Goal: Find specific page/section: Find specific page/section

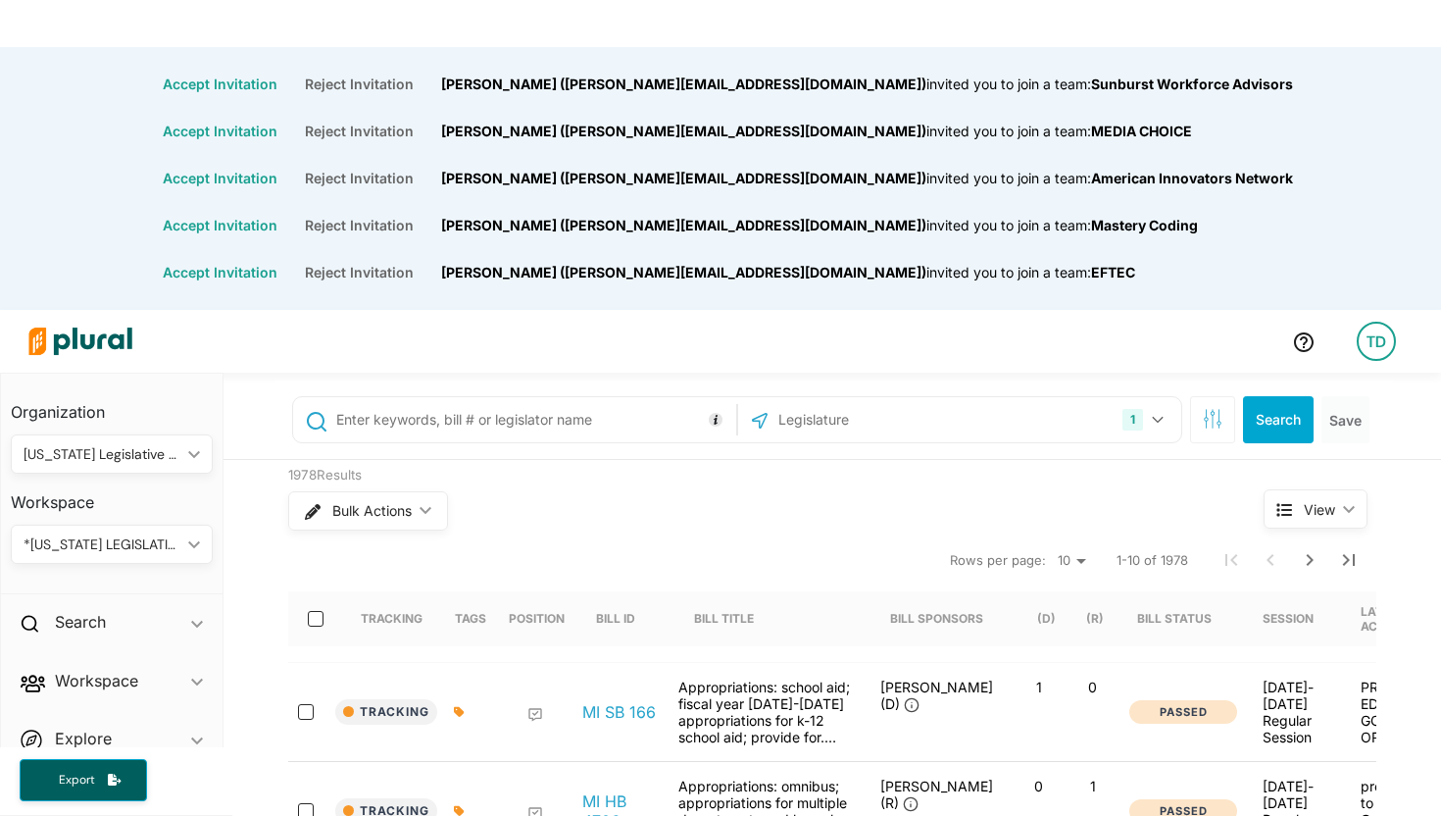
click at [193, 547] on icon "ic_keyboard_arrow_down" at bounding box center [190, 544] width 20 height 9
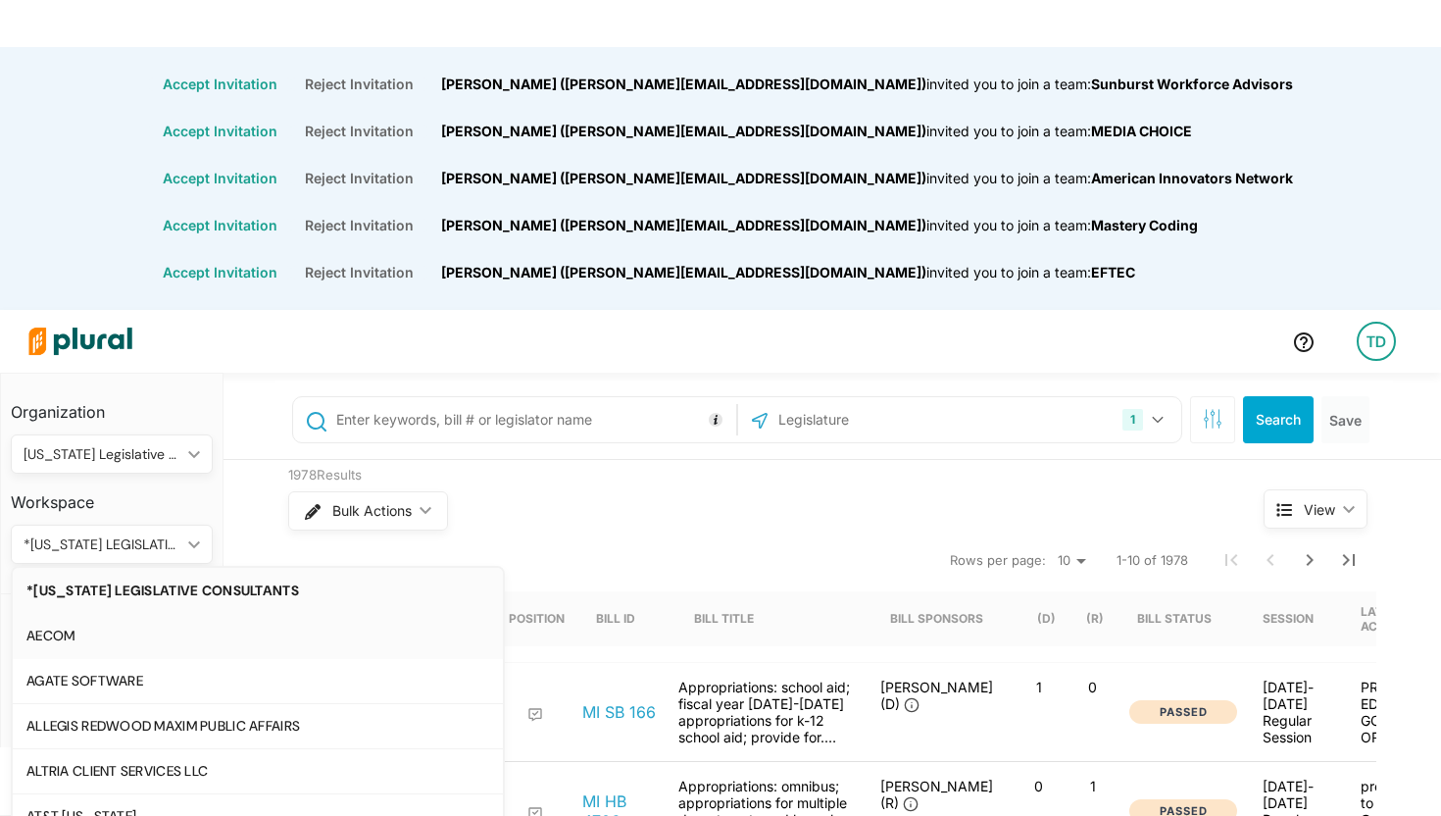
click at [245, 629] on div "AECOM" at bounding box center [257, 635] width 463 height 17
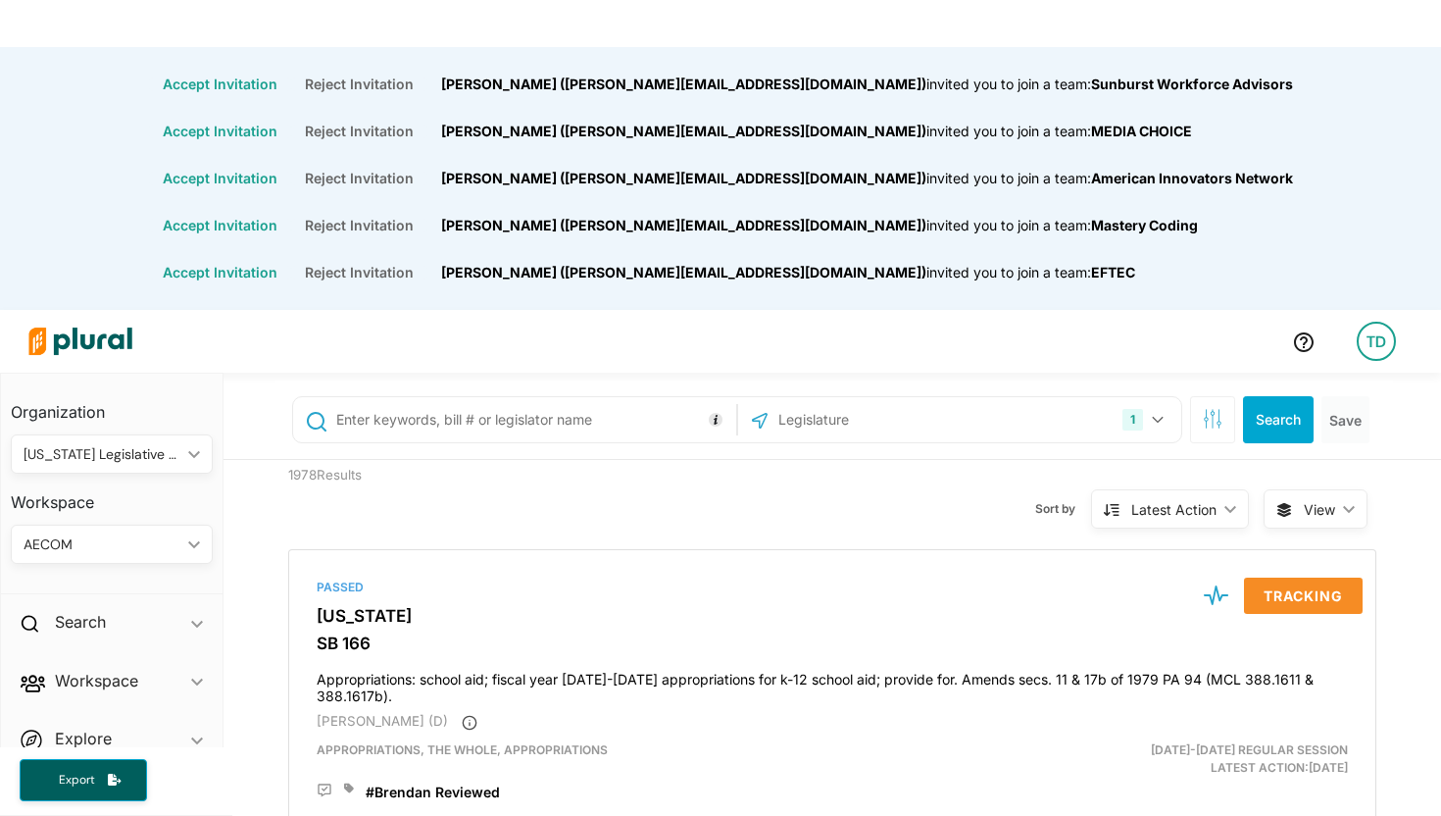
click at [196, 544] on polygon at bounding box center [194, 544] width 12 height 7
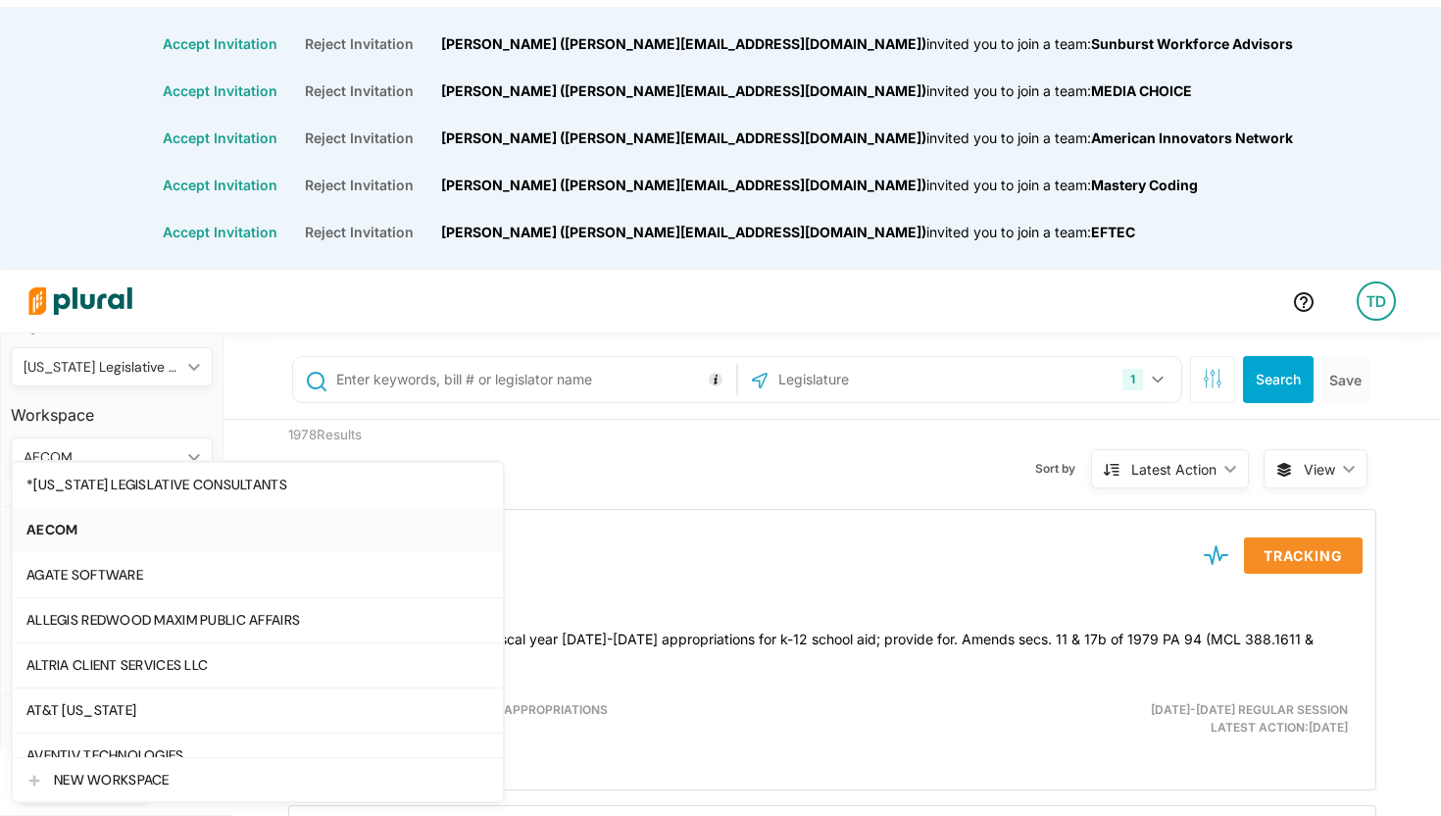
scroll to position [47, 0]
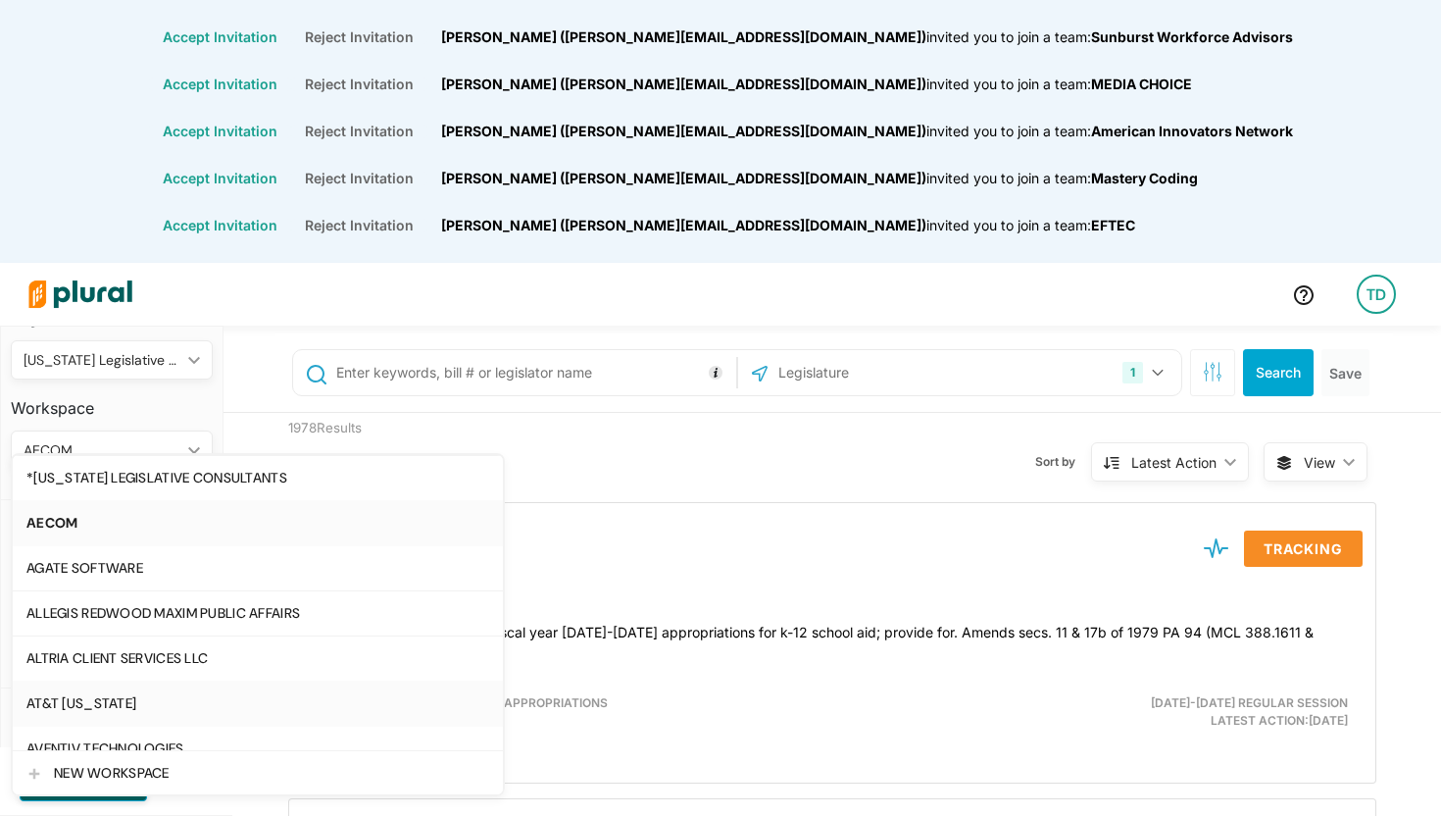
click at [325, 711] on div "AT&T [US_STATE]" at bounding box center [257, 703] width 463 height 17
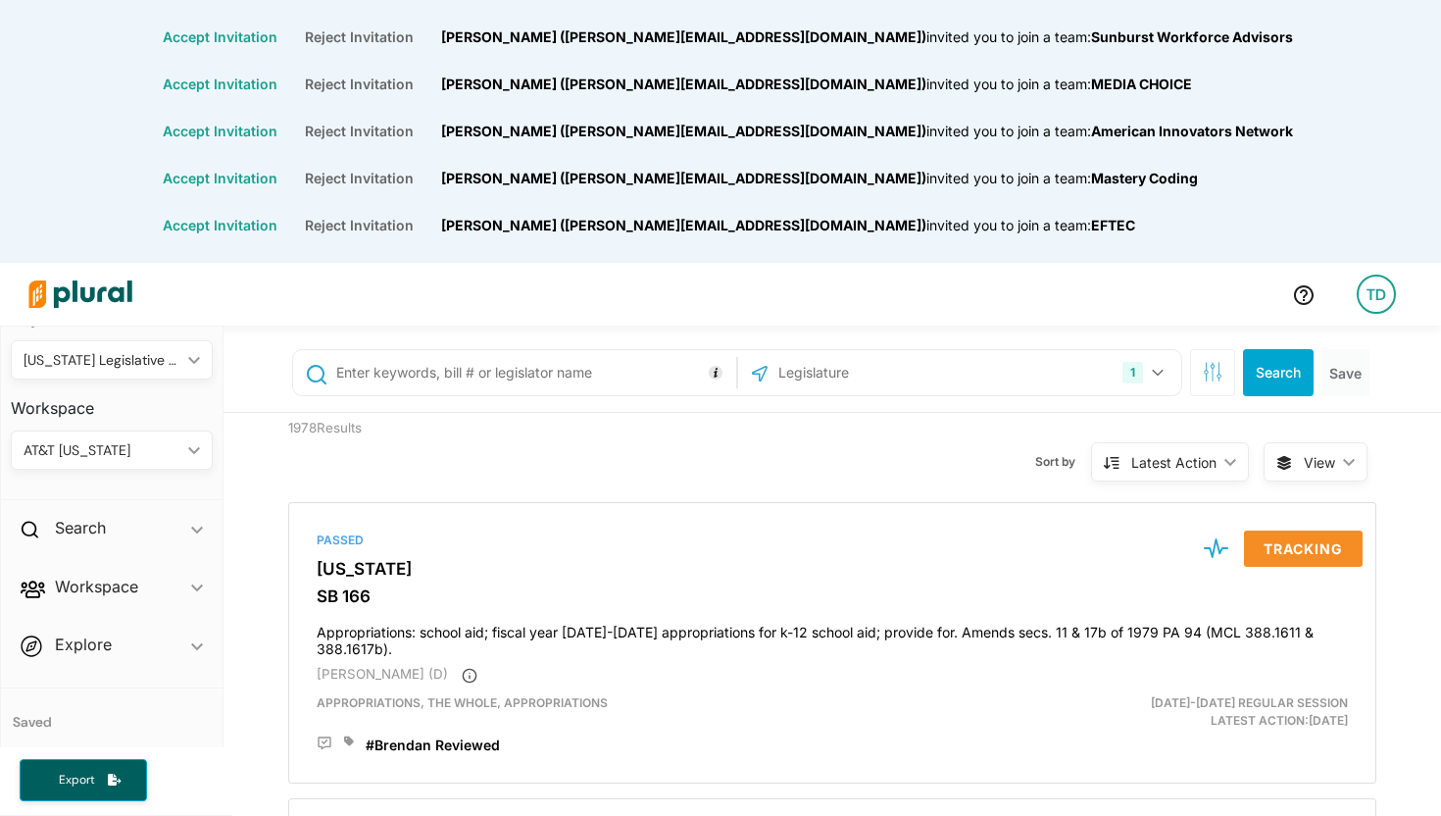
click at [192, 447] on icon "ic_keyboard_arrow_down" at bounding box center [190, 450] width 20 height 9
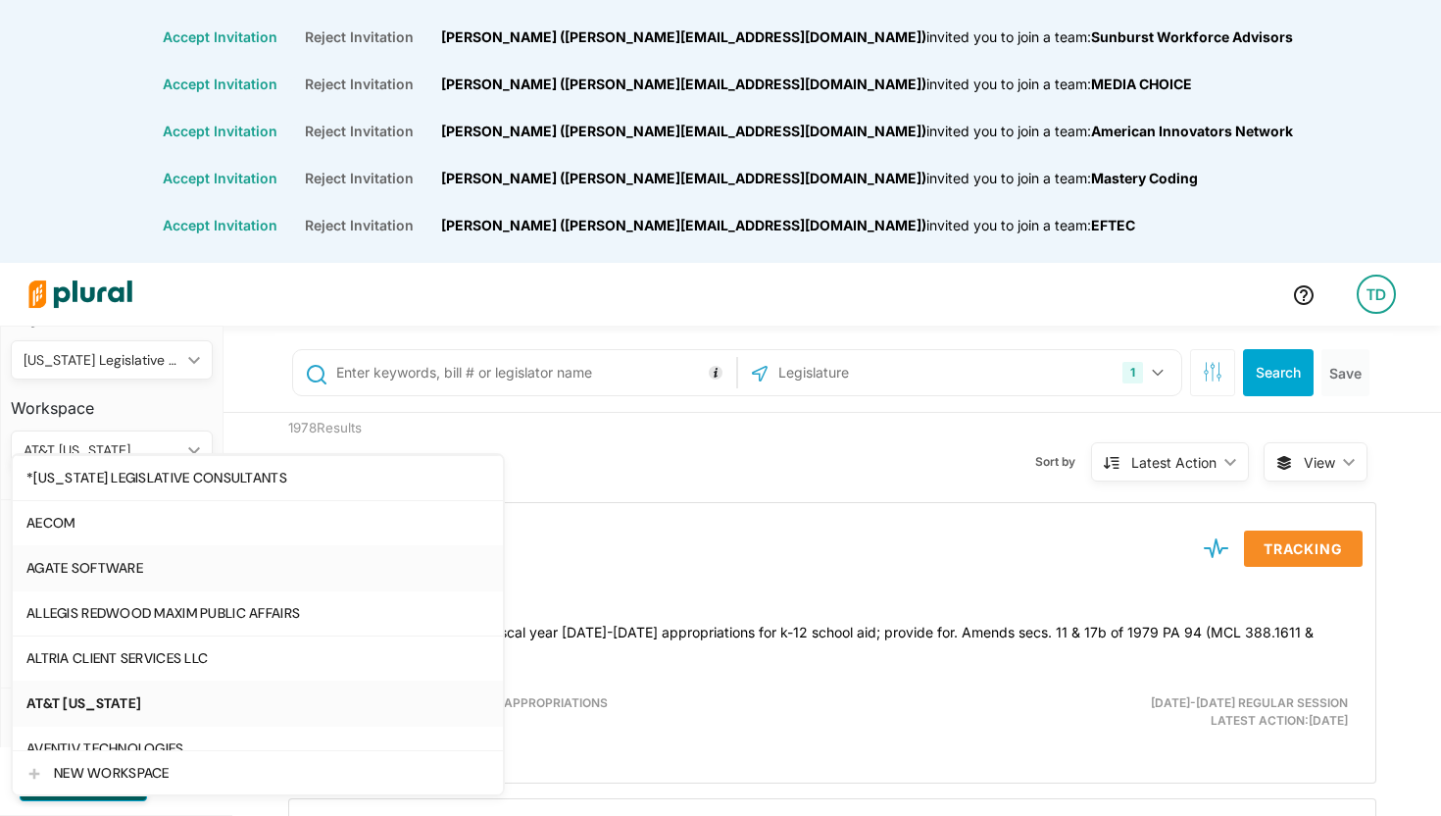
click at [364, 553] on link "AGATE SOFTWARE" at bounding box center [258, 567] width 490 height 45
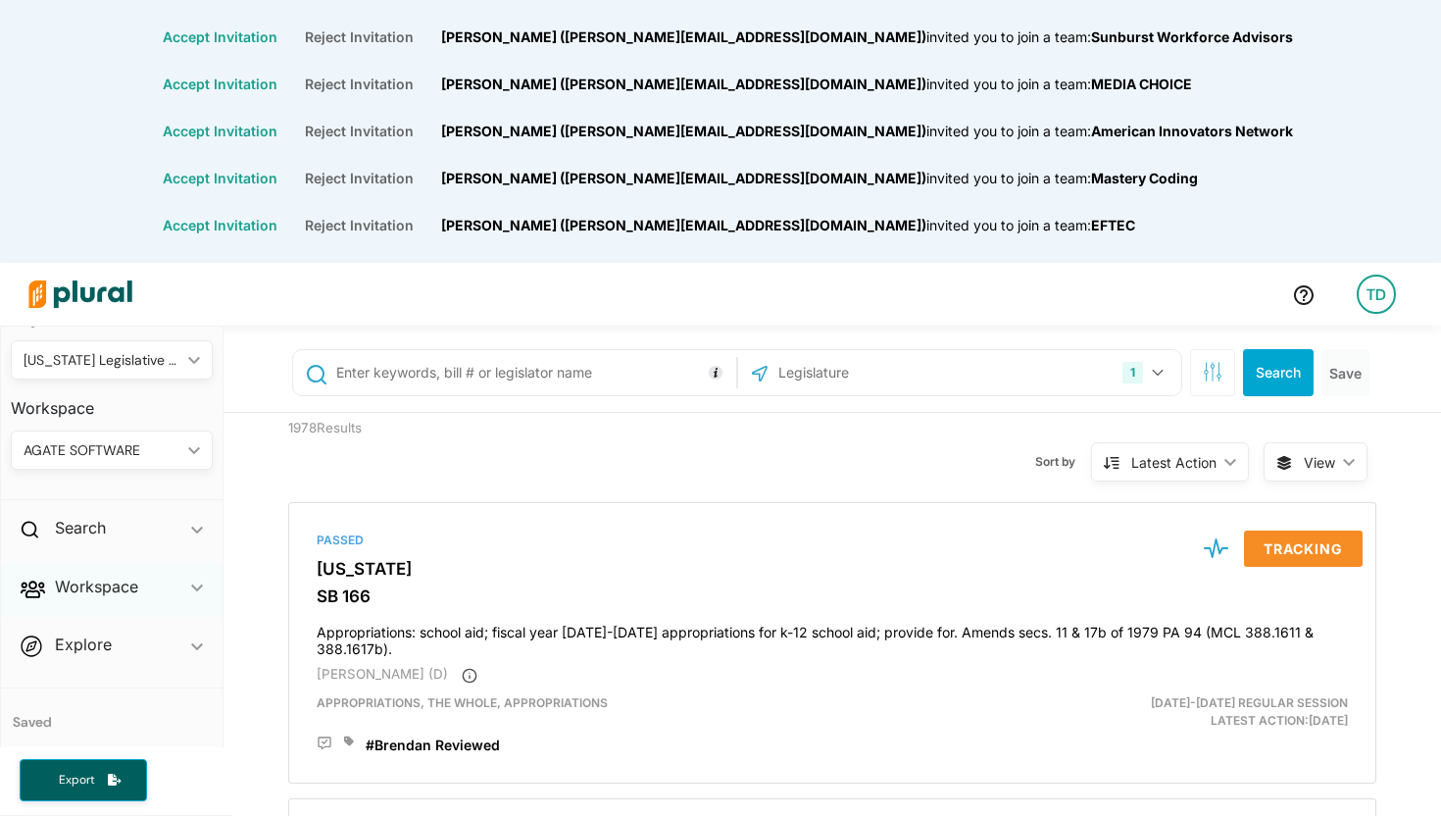
click at [196, 589] on polygon at bounding box center [197, 587] width 12 height 7
click at [195, 450] on polygon at bounding box center [194, 450] width 12 height 7
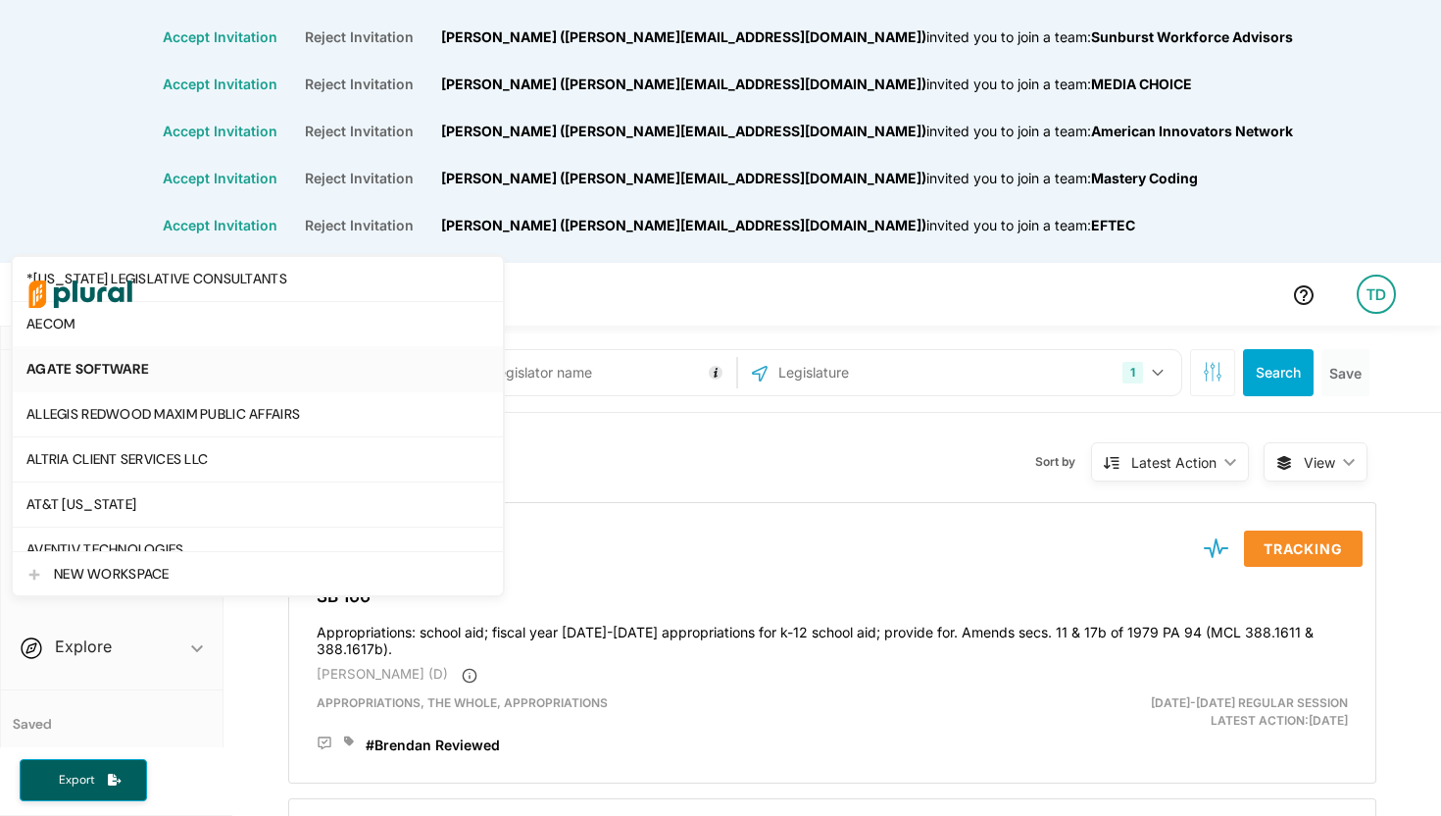
scroll to position [199, 0]
click at [185, 373] on div "AGATE SOFTWARE" at bounding box center [257, 369] width 463 height 17
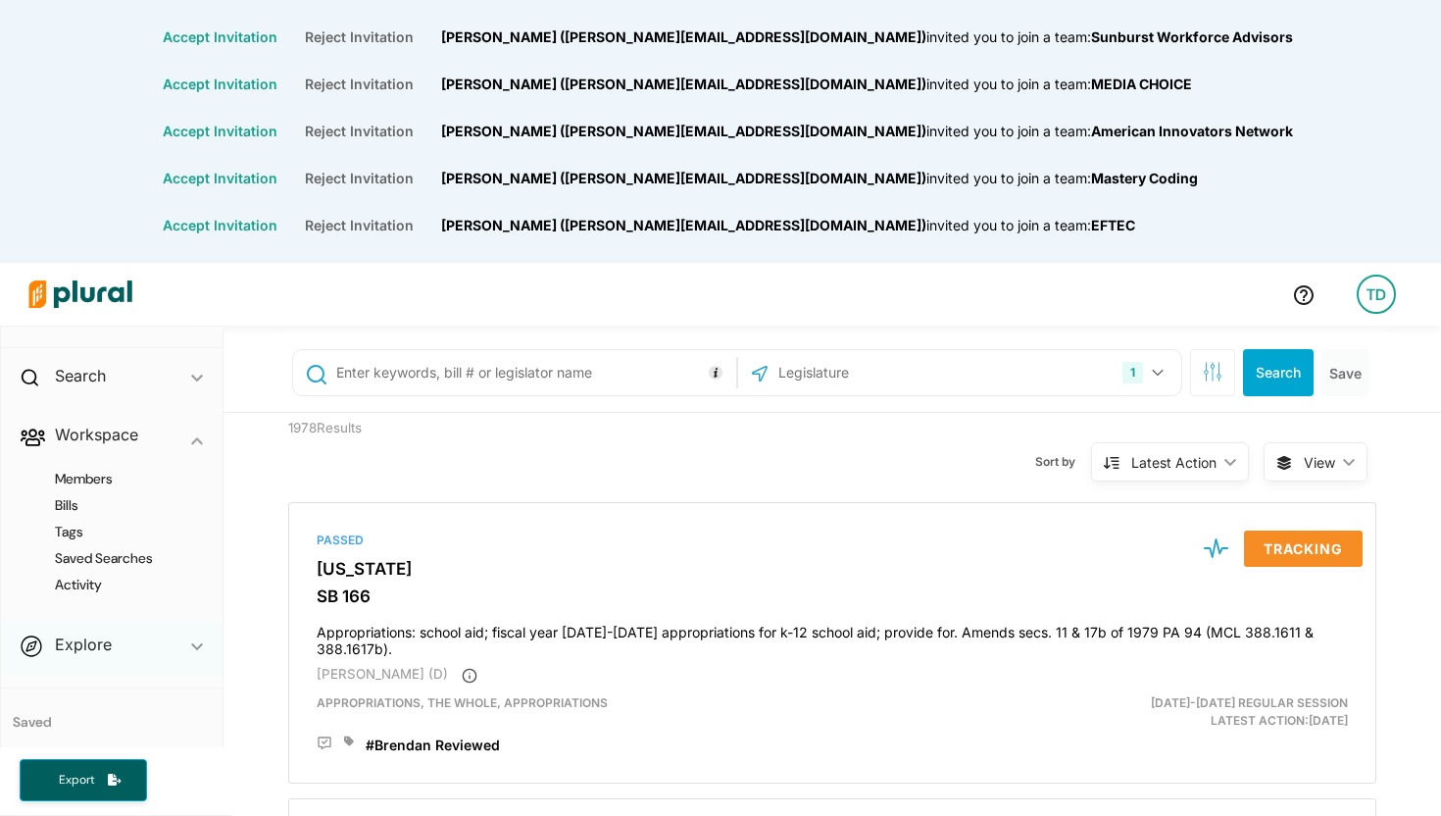
click at [196, 644] on icon "ic_keyboard_arrow_down" at bounding box center [197, 646] width 12 height 9
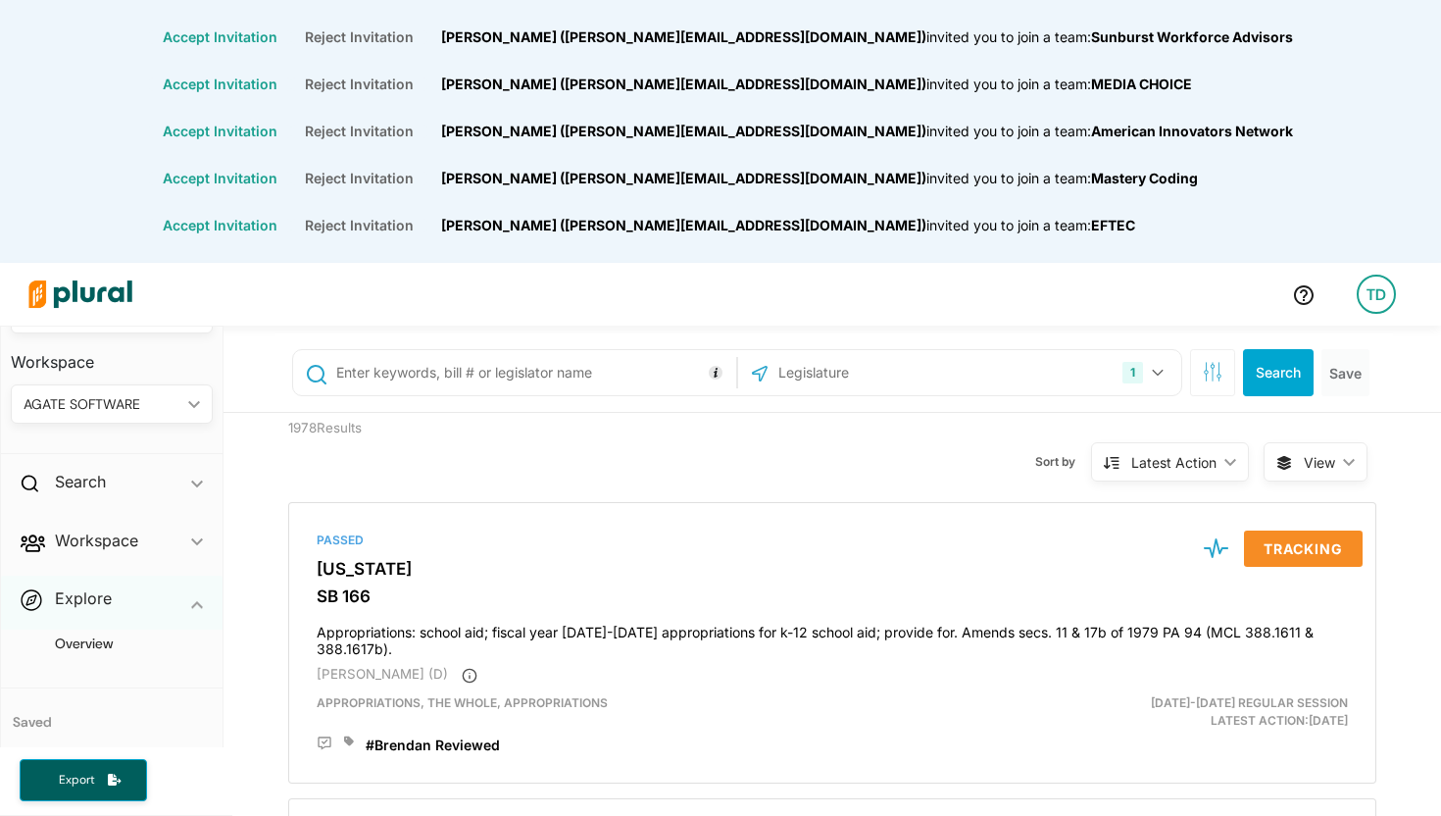
scroll to position [93, 0]
click at [196, 644] on h4 "Overview" at bounding box center [116, 643] width 173 height 19
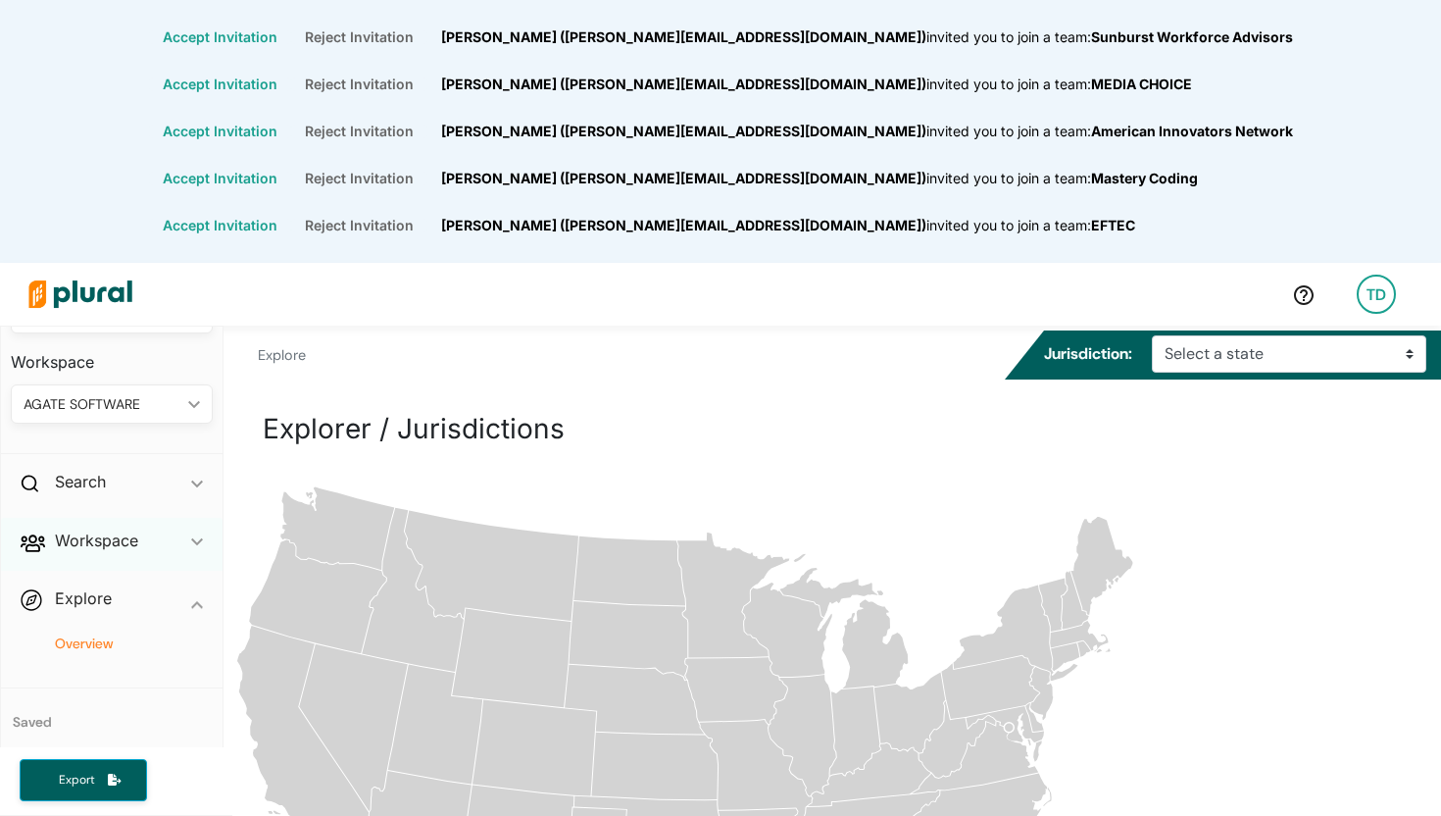
click at [196, 541] on icon "ic_keyboard_arrow_down" at bounding box center [197, 541] width 12 height 9
click at [139, 485] on div "Search ic_keyboard_arrow_down" at bounding box center [112, 485] width 222 height 53
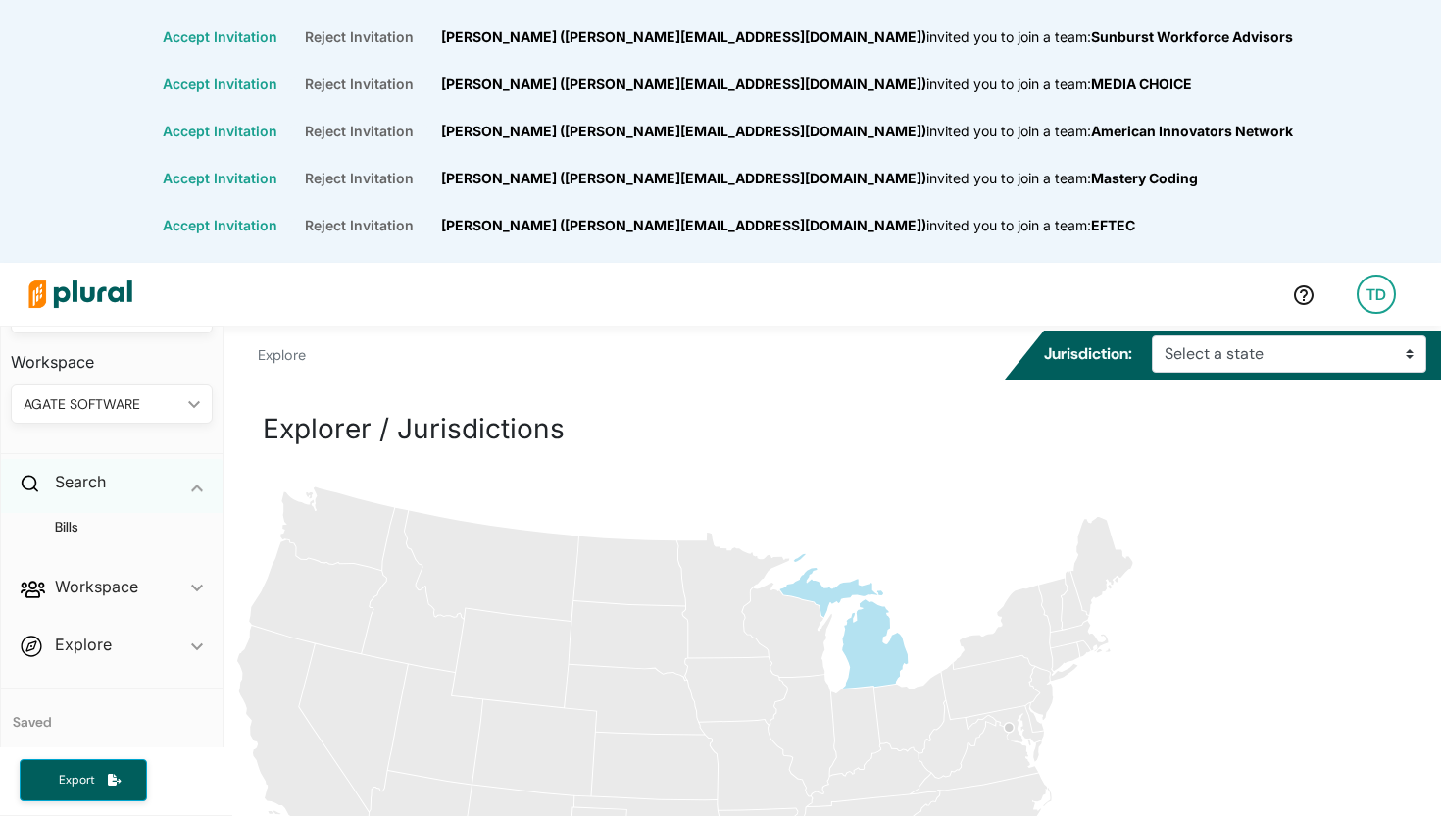
click at [51, 484] on div "Search ic_keyboard_arrow_down" at bounding box center [112, 485] width 222 height 53
click at [193, 454] on icon "ic_keyboard_arrow_down" at bounding box center [190, 450] width 20 height 9
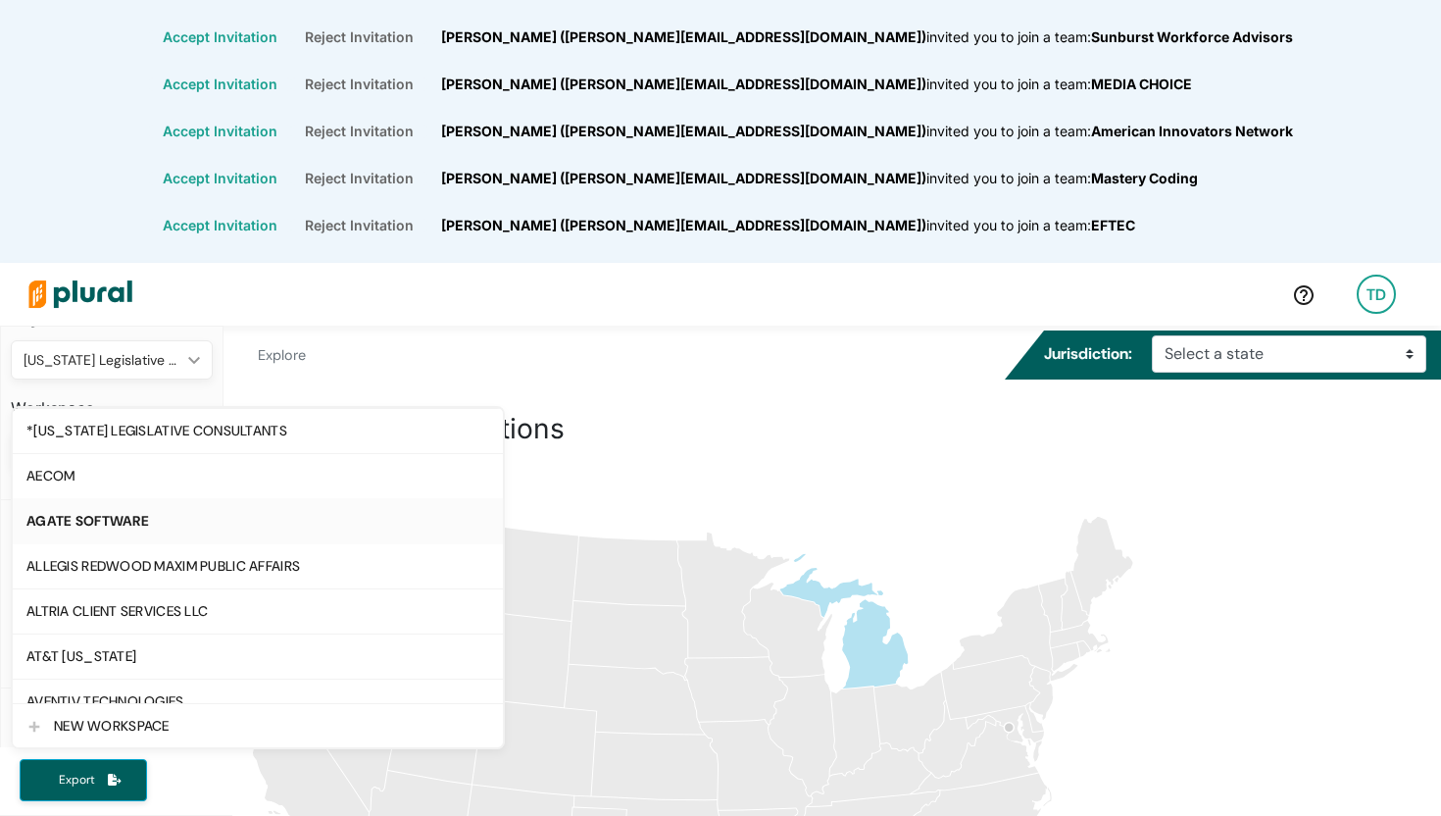
click at [347, 342] on div "Explore Committees Legislators Hearings Bills Jurisdiction: Select a state [US_…" at bounding box center [832, 354] width 1247 height 59
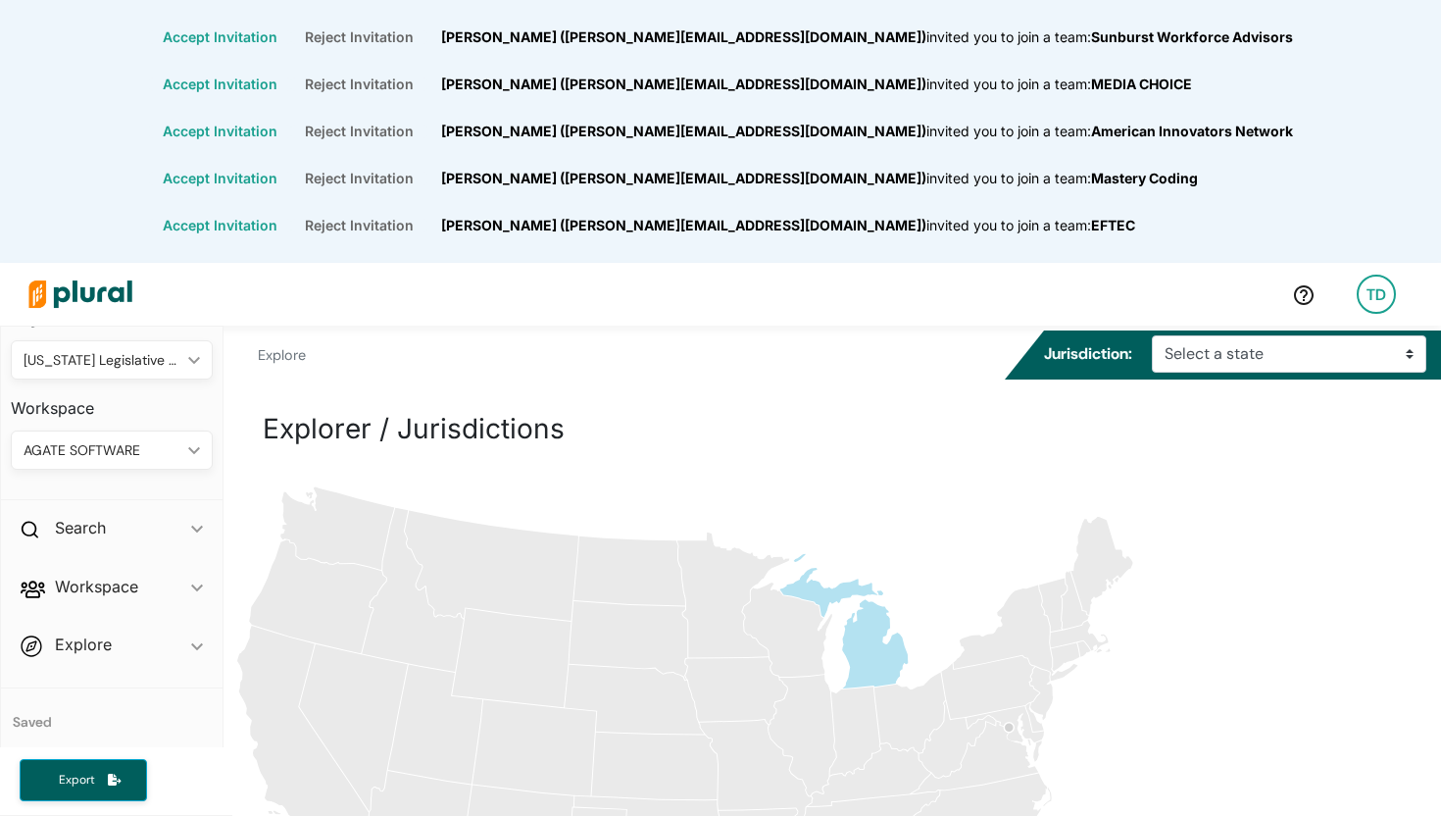
click at [343, 356] on div "Explore Committees Legislators Hearings Bills Jurisdiction: Select a state [US_…" at bounding box center [832, 354] width 1247 height 59
